Goal: Transaction & Acquisition: Download file/media

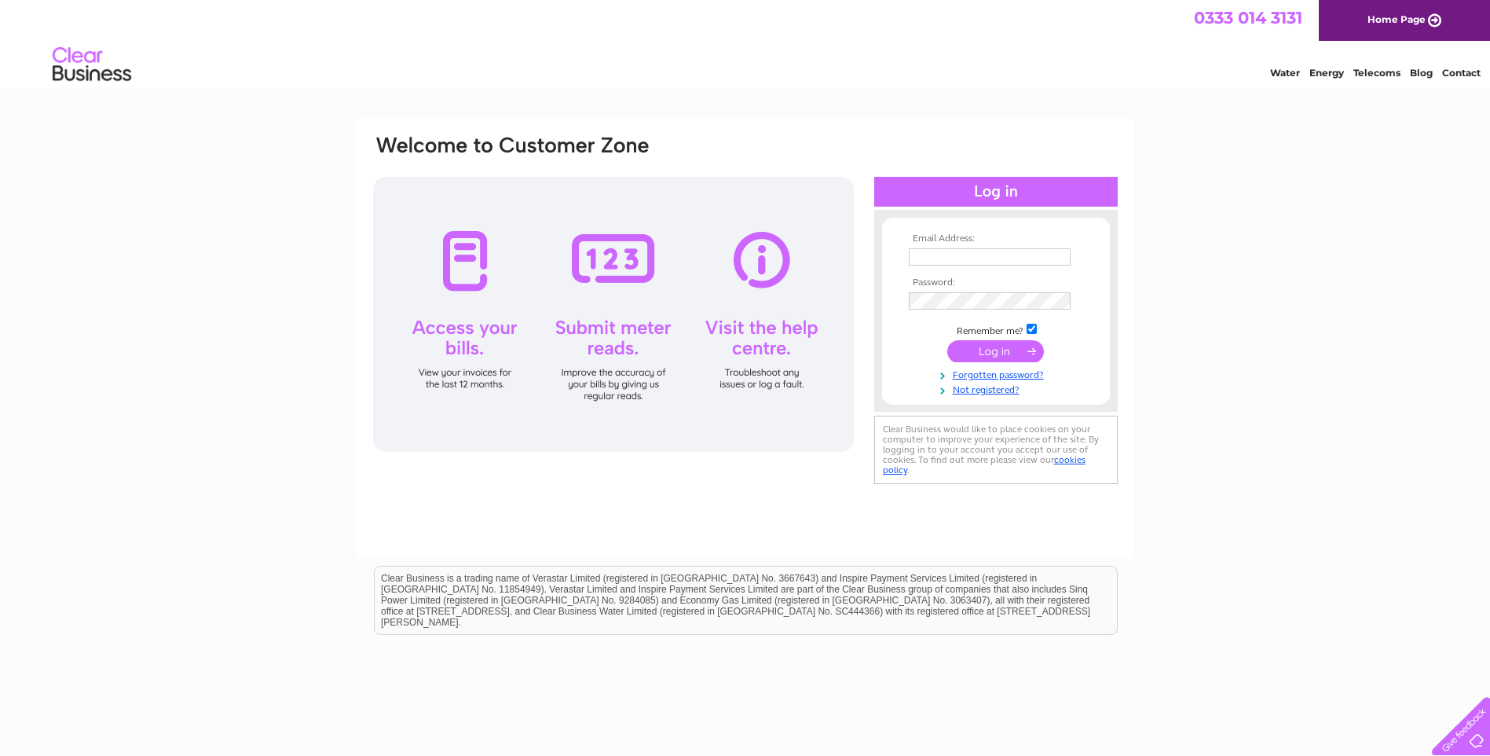
click at [947, 265] on input "text" at bounding box center [990, 256] width 162 height 17
type input "admin@kingdomtaverns.co.uk"
click at [979, 353] on input "submit" at bounding box center [995, 353] width 97 height 22
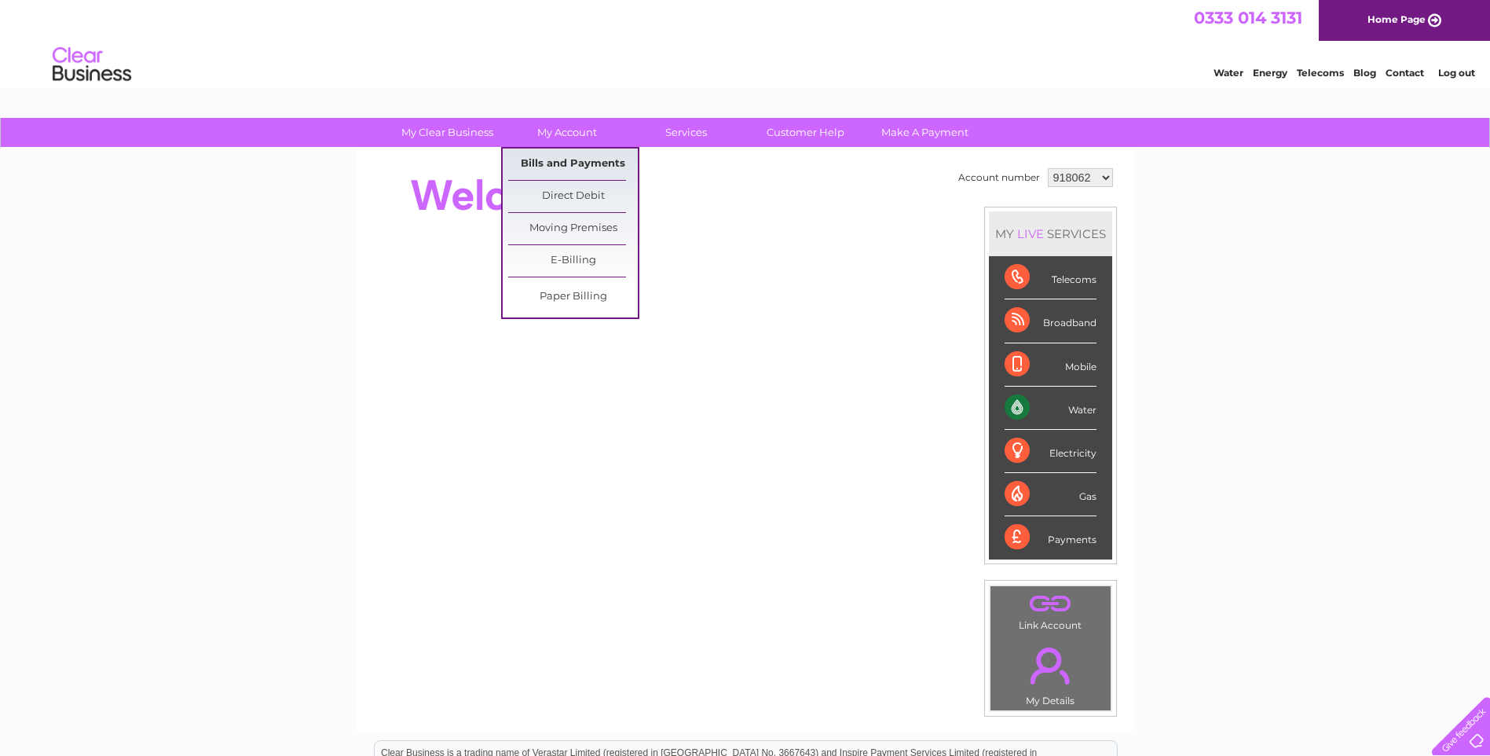
click at [572, 159] on link "Bills and Payments" at bounding box center [573, 163] width 130 height 31
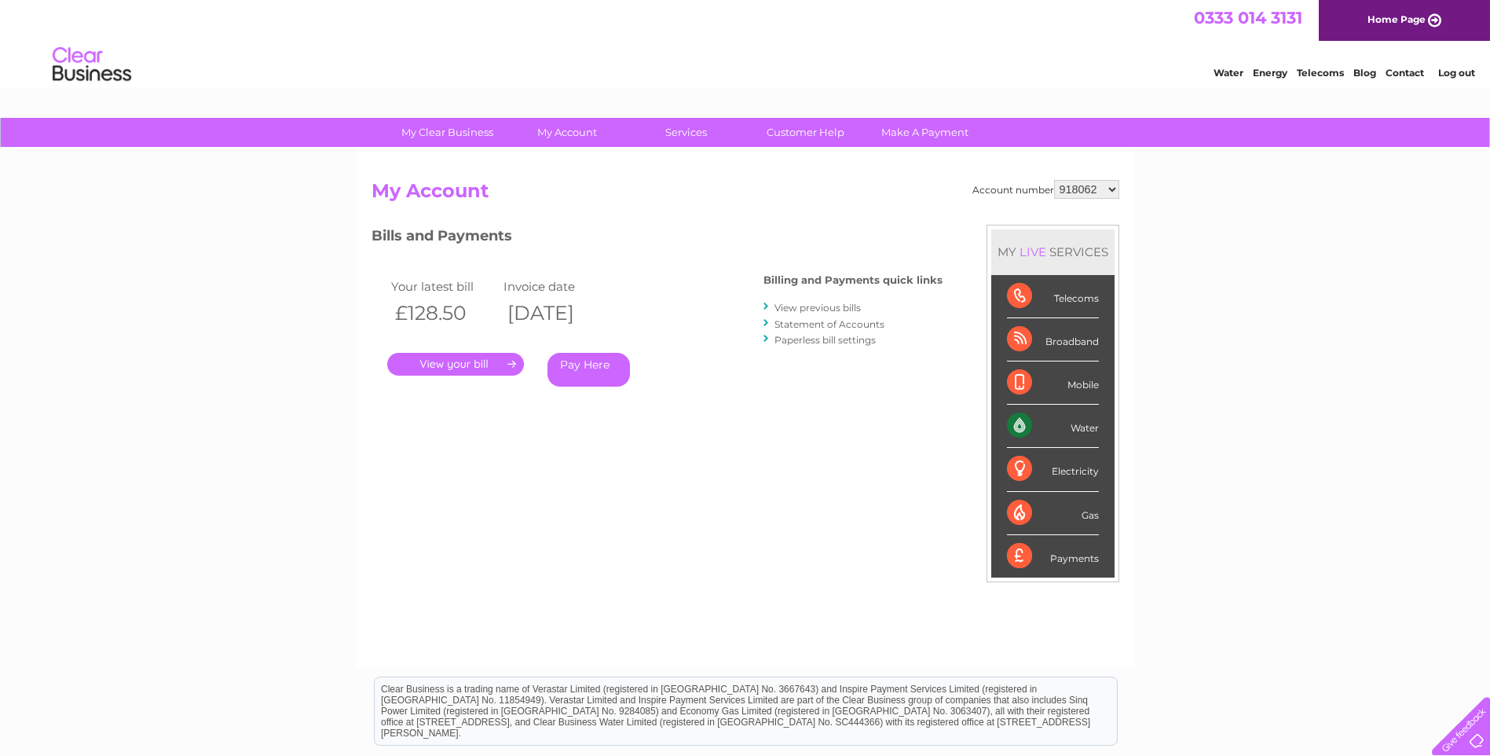
click at [437, 366] on link "." at bounding box center [455, 364] width 137 height 23
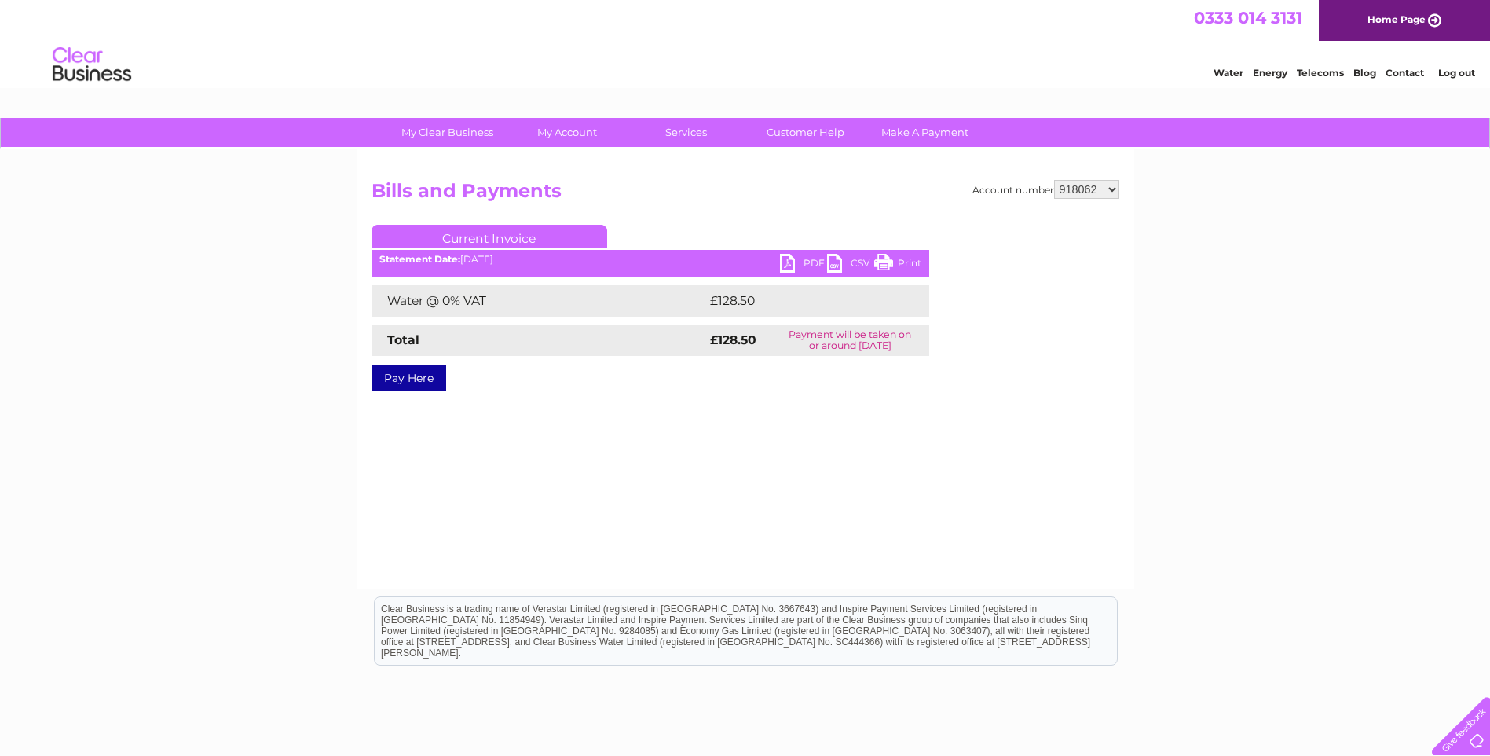
click at [783, 259] on link "PDF" at bounding box center [803, 265] width 47 height 23
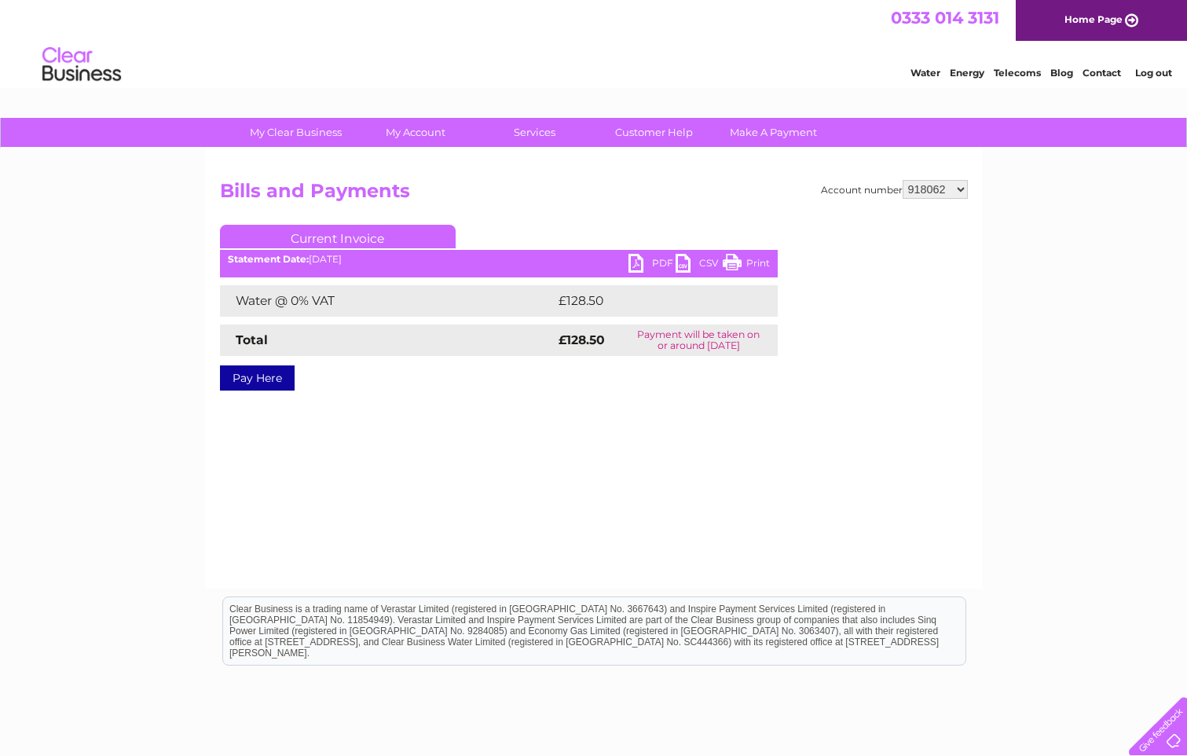
click at [962, 189] on select "918062 918064 918065 918066 1039637 1039659 1128316 1129866" at bounding box center [935, 189] width 65 height 19
select select "918064"
click at [903, 180] on select "918062 918064 918065 918066 1039637 1039659 1128316 1129866" at bounding box center [935, 189] width 65 height 19
click at [637, 262] on link "PDF" at bounding box center [652, 265] width 47 height 23
click at [960, 191] on select "918062 918064 918065 918066 1039637 1039659 1128316 1129866" at bounding box center [935, 189] width 65 height 19
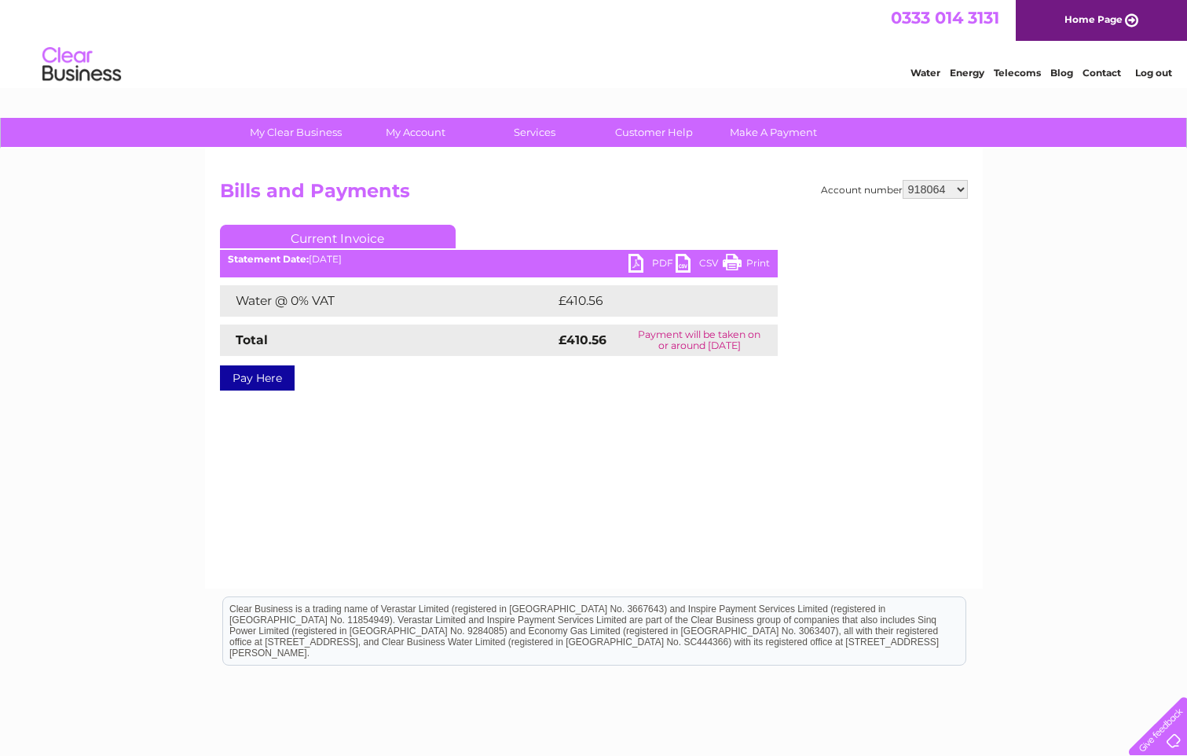
select select "918065"
click at [903, 180] on select "918062 918064 918065 918066 1039637 1039659 1128316 1129866" at bounding box center [935, 189] width 65 height 19
click at [633, 260] on link "PDF" at bounding box center [652, 265] width 47 height 23
click at [961, 185] on select "918062 918064 918065 918066 1039637 1039659 1128316 1129866" at bounding box center [935, 189] width 65 height 19
select select "918066"
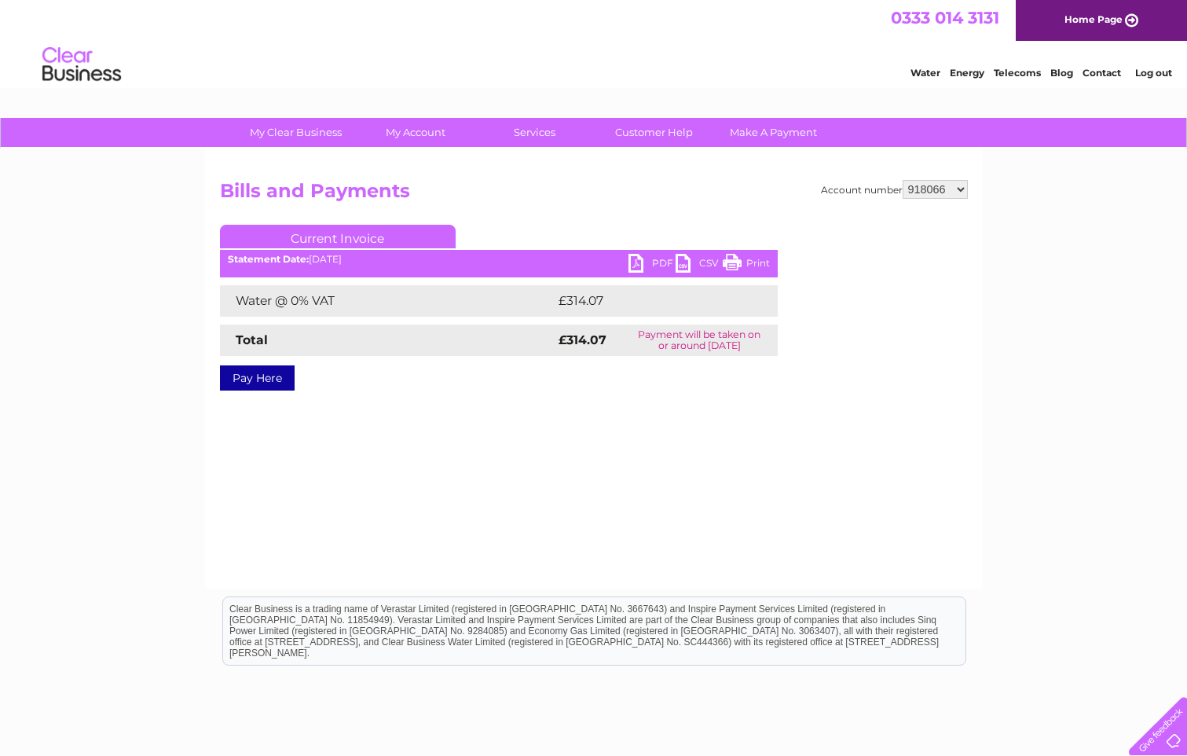
click at [903, 180] on select "918062 918064 918065 918066 1039637 1039659 1128316 1129866" at bounding box center [935, 189] width 65 height 19
click at [632, 255] on link "PDF" at bounding box center [652, 265] width 47 height 23
click at [962, 190] on select "918062 918064 918065 918066 1039637 1039659 1128316 1129866" at bounding box center [935, 189] width 65 height 19
select select "1039637"
click at [903, 180] on select "918062 918064 918065 918066 1039637 1039659 1128316 1129866" at bounding box center [935, 189] width 65 height 19
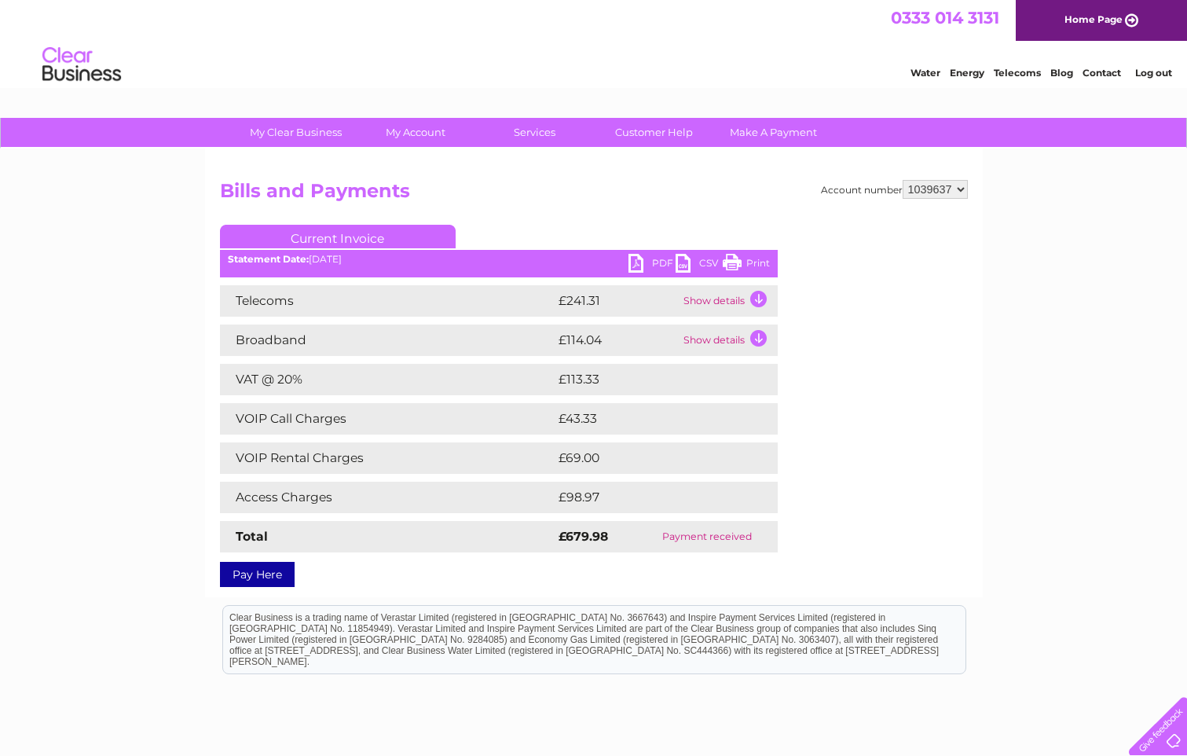
click at [962, 191] on select "918062 918064 918065 918066 1039637 1039659 1128316 1129866" at bounding box center [935, 189] width 65 height 19
select select "1039659"
click at [903, 180] on select "918062 918064 918065 918066 1039637 1039659 1128316 1129866" at bounding box center [935, 189] width 65 height 19
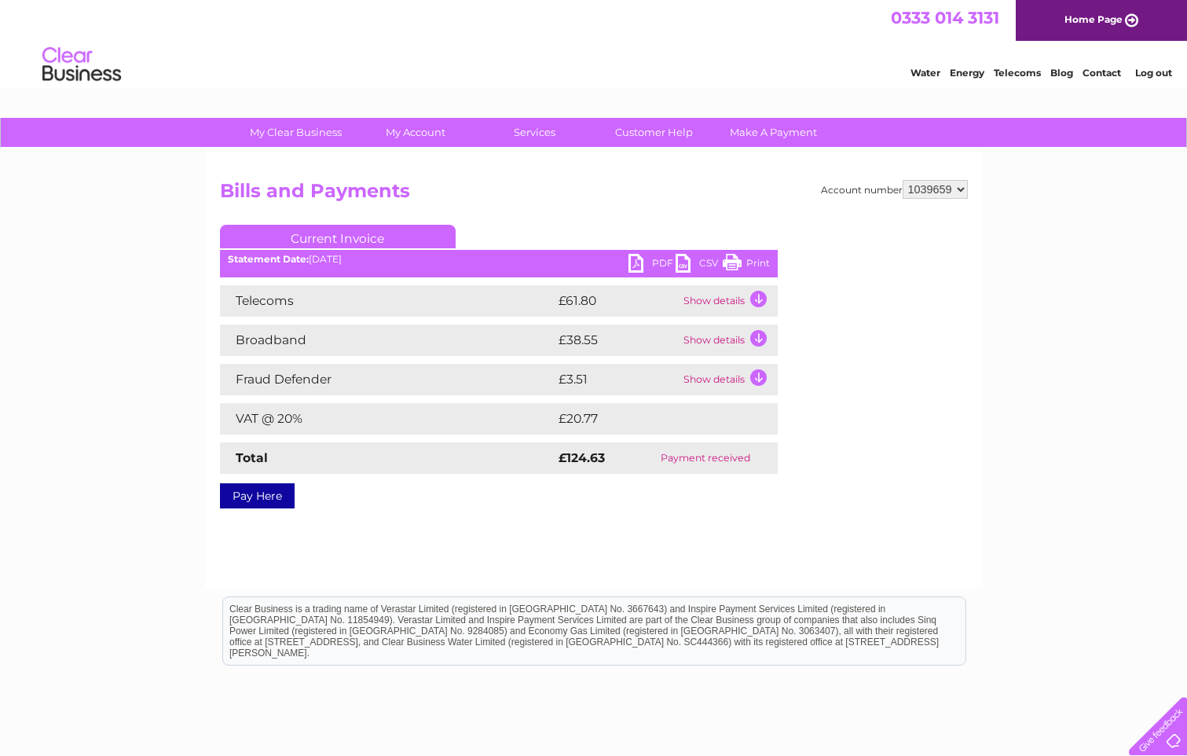
click at [966, 190] on select "918062 918064 918065 918066 1039637 1039659 1128316 1129866" at bounding box center [935, 189] width 65 height 19
select select "1128316"
click at [903, 180] on select "918062 918064 918065 918066 1039637 1039659 1128316 1129866" at bounding box center [935, 189] width 65 height 19
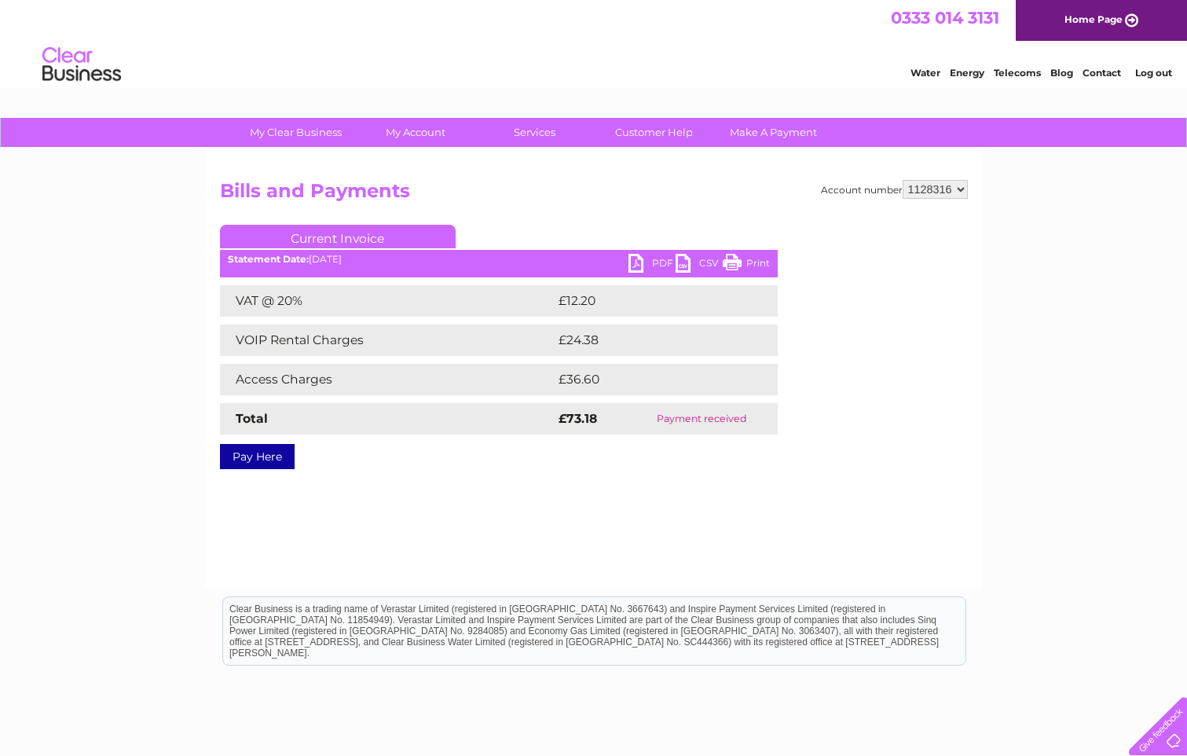
click at [963, 189] on select "918062 918064 918065 918066 1039637 1039659 1128316 1129866" at bounding box center [935, 189] width 65 height 19
select select "1129866"
click at [903, 180] on select "918062 918064 918065 918066 1039637 1039659 1128316 1129866" at bounding box center [935, 189] width 65 height 19
click at [636, 262] on link "PDF" at bounding box center [652, 265] width 47 height 23
click at [958, 189] on select "918062 918064 918065 918066 1039637 1039659 1128316 1129866" at bounding box center [935, 189] width 65 height 19
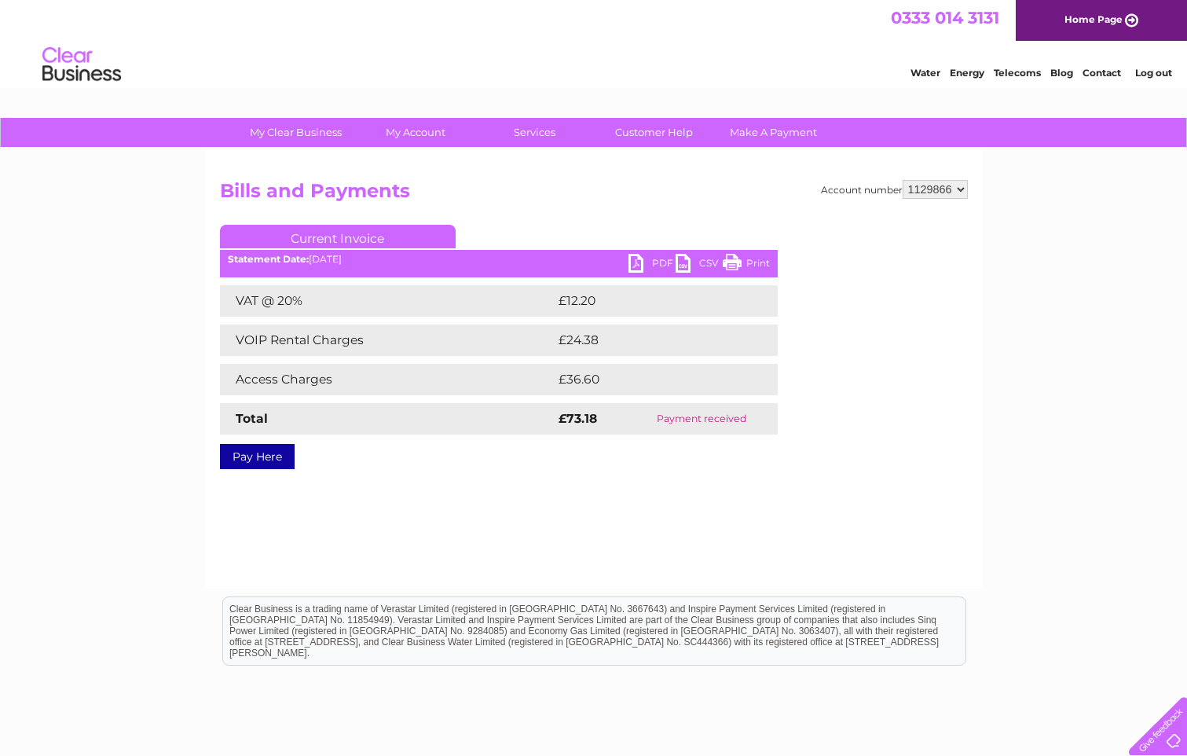
click at [903, 180] on select "918062 918064 918065 918066 1039637 1039659 1128316 1129866" at bounding box center [935, 189] width 65 height 19
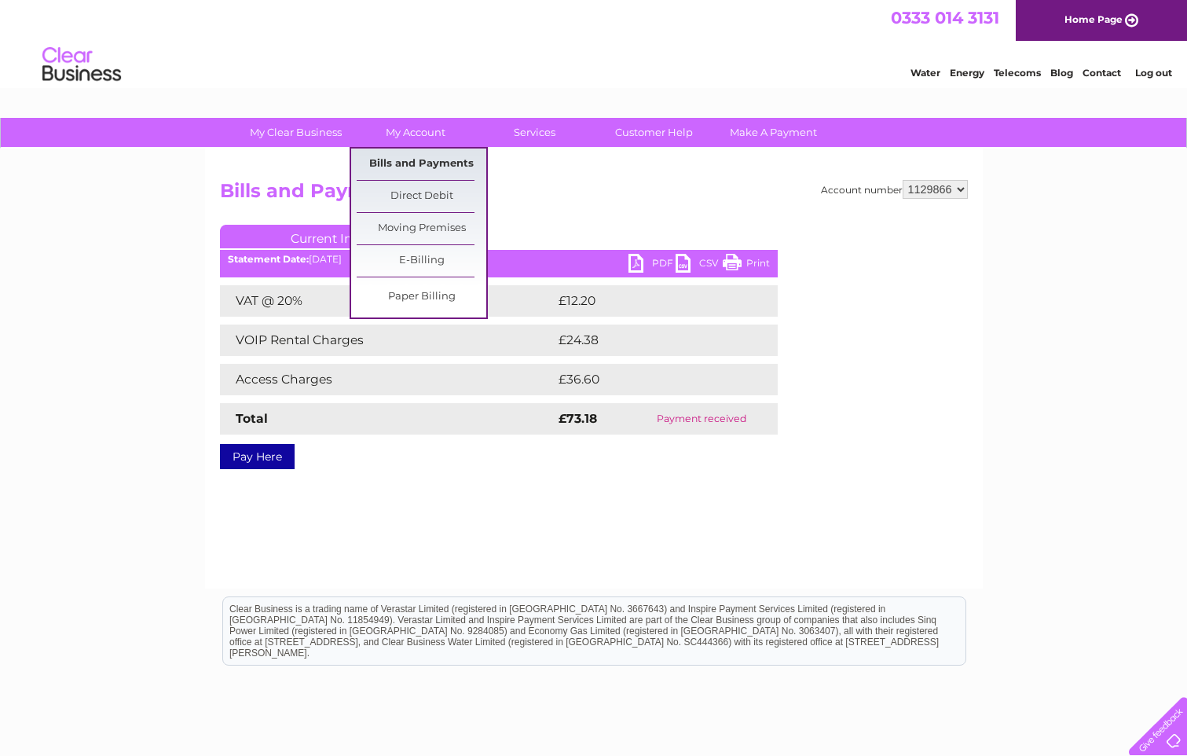
click at [397, 160] on link "Bills and Payments" at bounding box center [422, 163] width 130 height 31
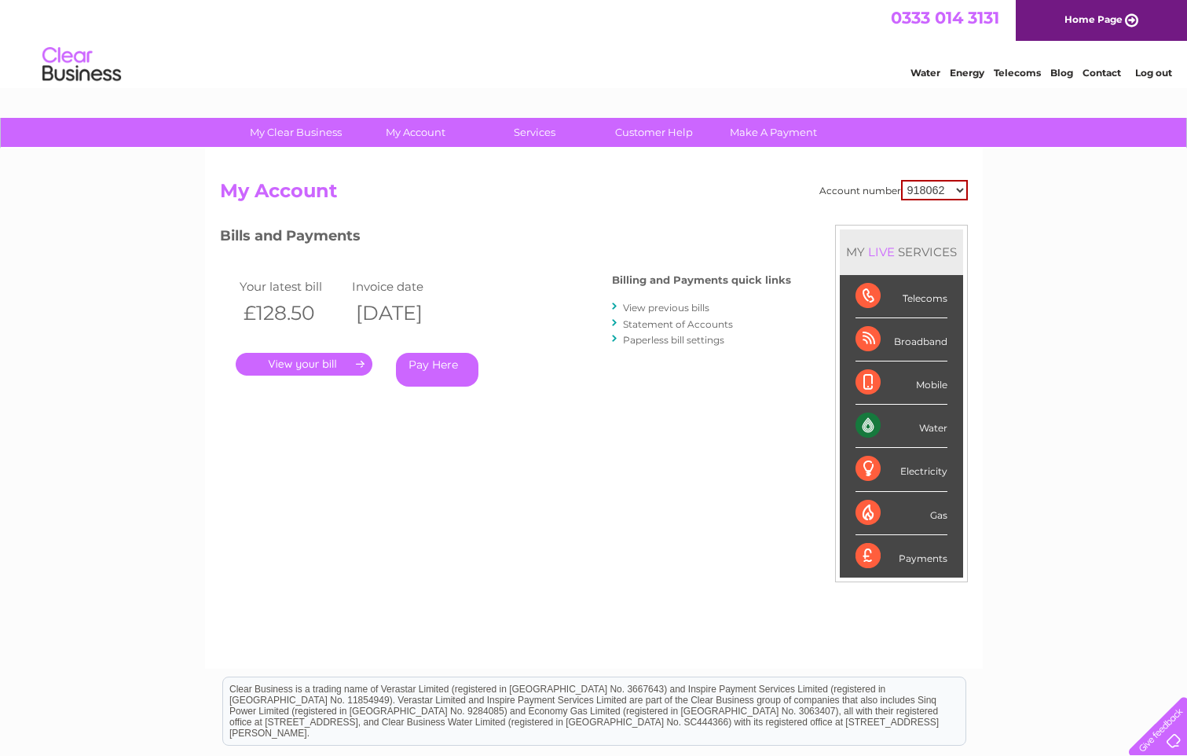
click at [955, 189] on select "918062 918064 918065 918066 1039637 1039659 1128316 1129866" at bounding box center [934, 190] width 67 height 20
select select "1129866"
click at [901, 180] on select "918062 918064 918065 918066 1039637 1039659 1128316 1129866" at bounding box center [934, 190] width 67 height 20
click at [318, 358] on link "." at bounding box center [304, 364] width 137 height 23
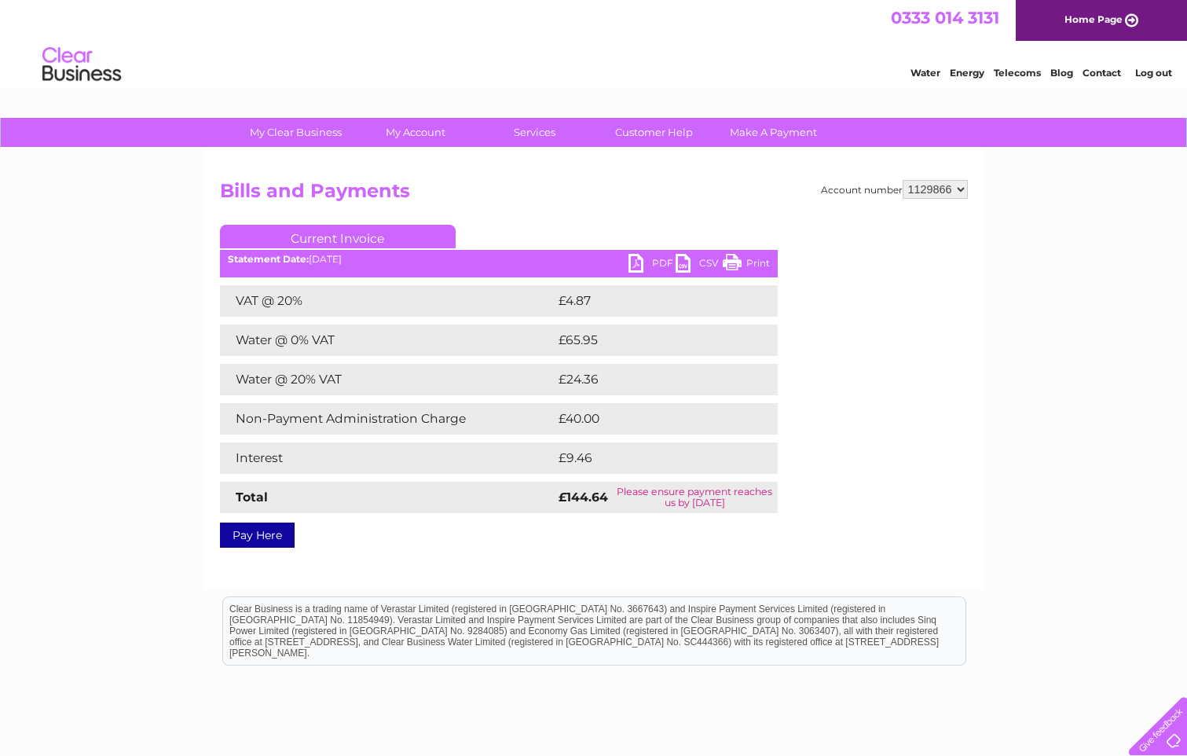
click at [634, 257] on link "PDF" at bounding box center [652, 265] width 47 height 23
